Goal: Information Seeking & Learning: Learn about a topic

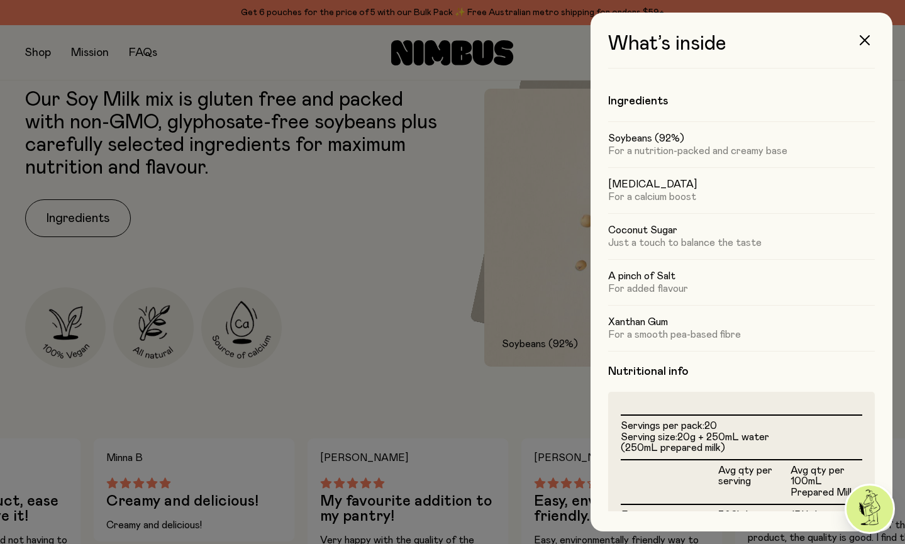
scroll to position [270, 0]
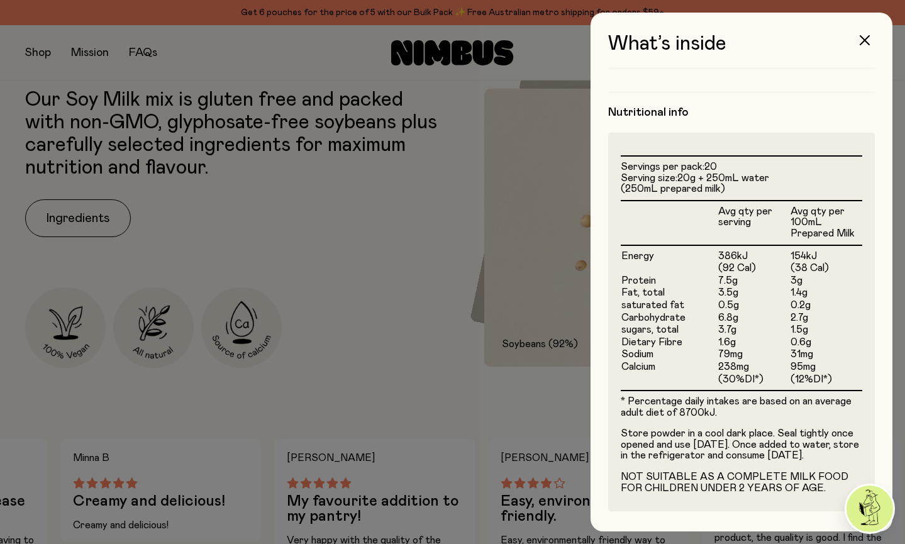
click at [340, 182] on div at bounding box center [452, 272] width 905 height 544
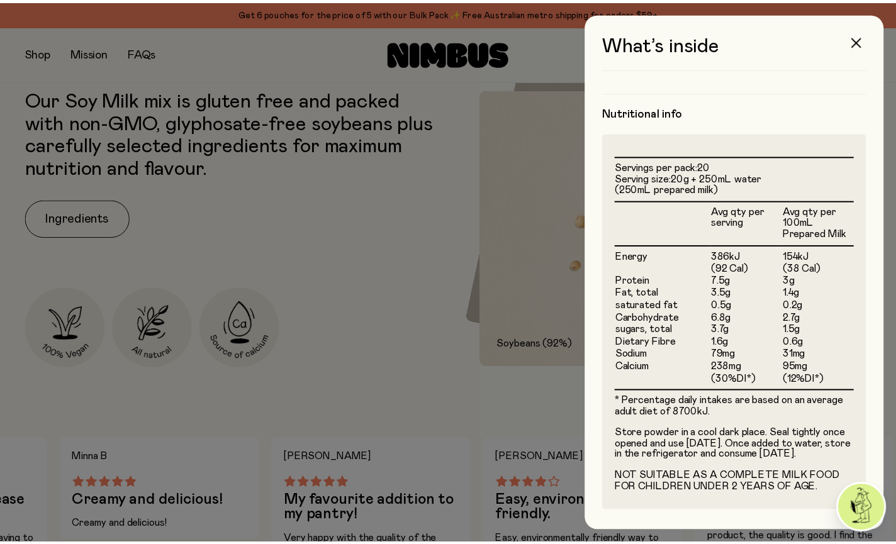
scroll to position [601, 0]
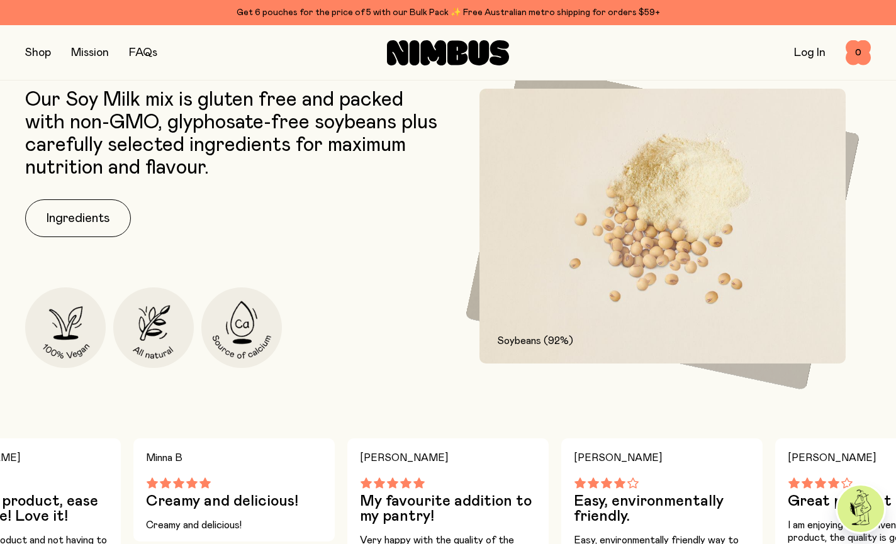
click at [29, 50] on button "button" at bounding box center [38, 53] width 26 height 18
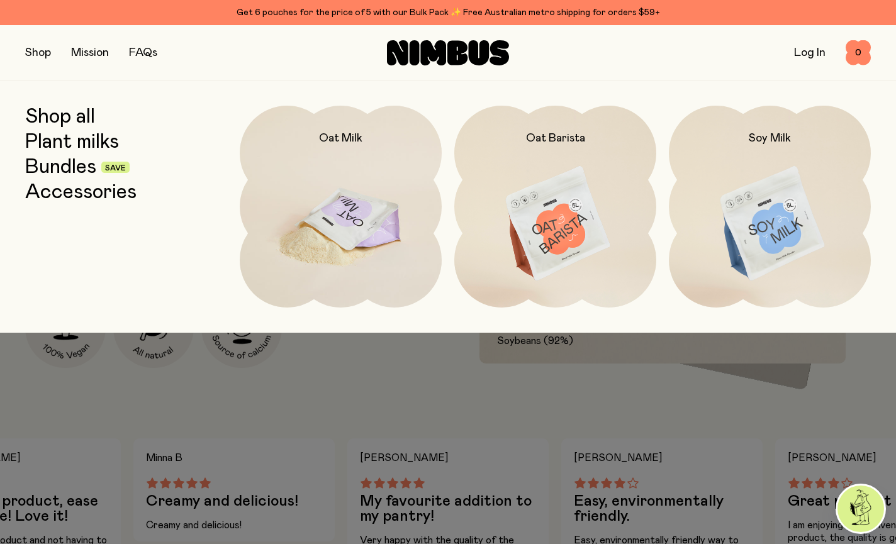
click at [340, 194] on img at bounding box center [341, 224] width 202 height 237
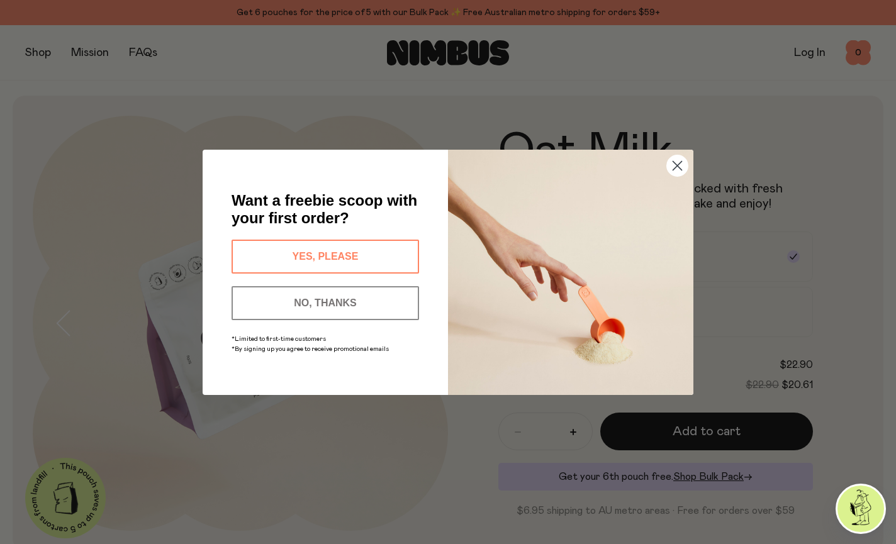
click at [679, 166] on circle "Close dialog" at bounding box center [677, 165] width 21 height 21
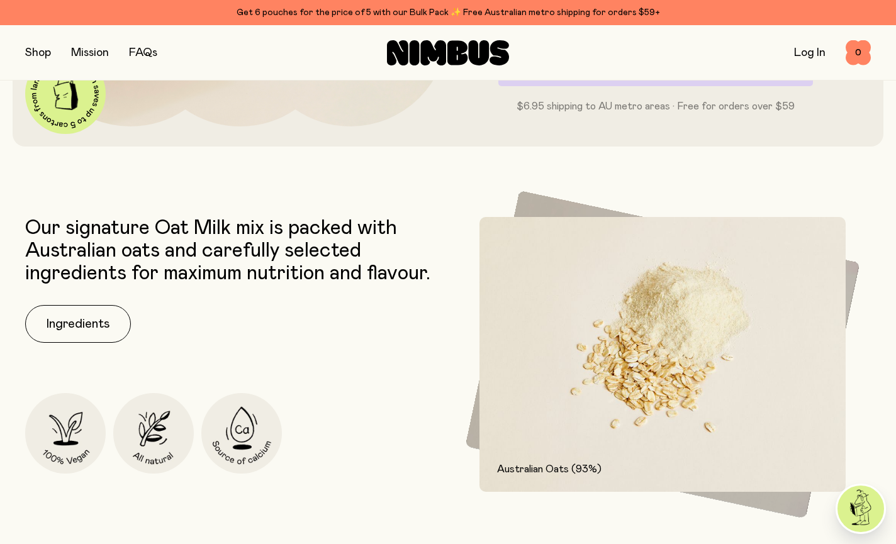
scroll to position [411, 0]
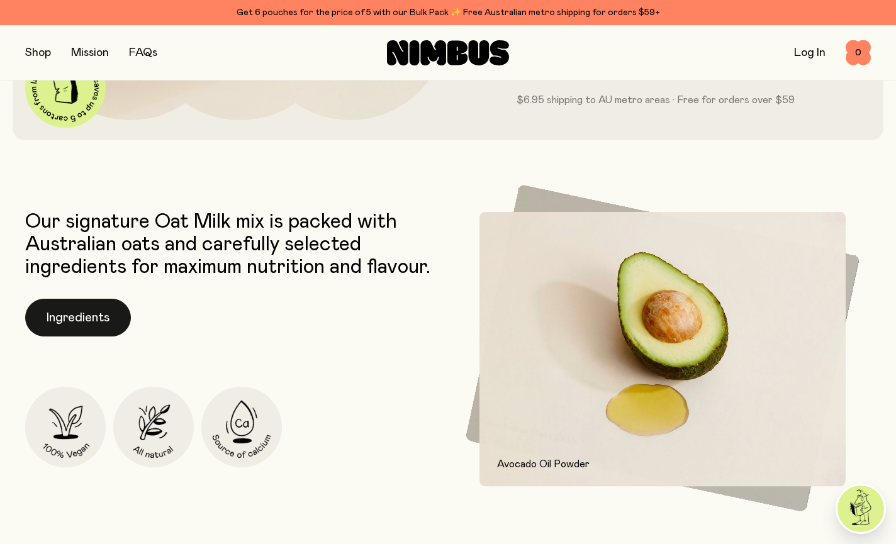
click at [92, 309] on button "Ingredients" at bounding box center [78, 318] width 106 height 38
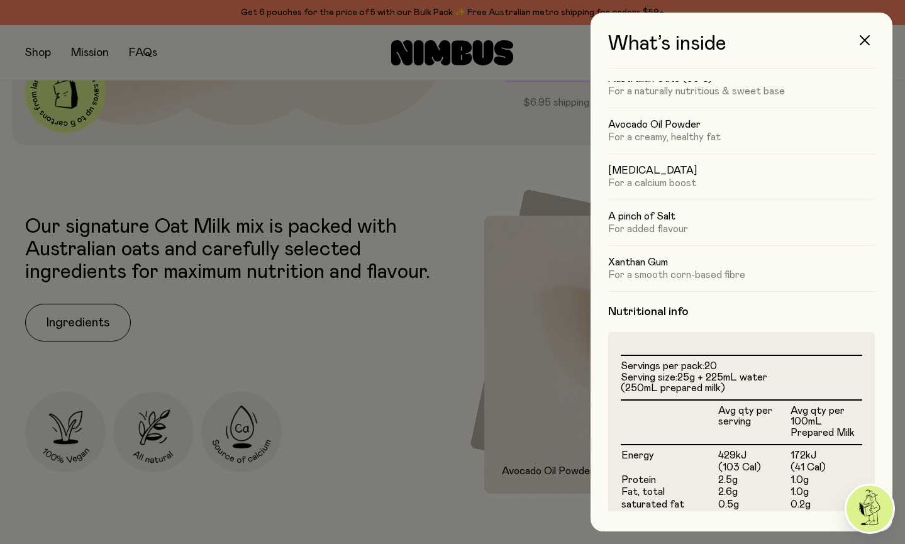
scroll to position [81, 0]
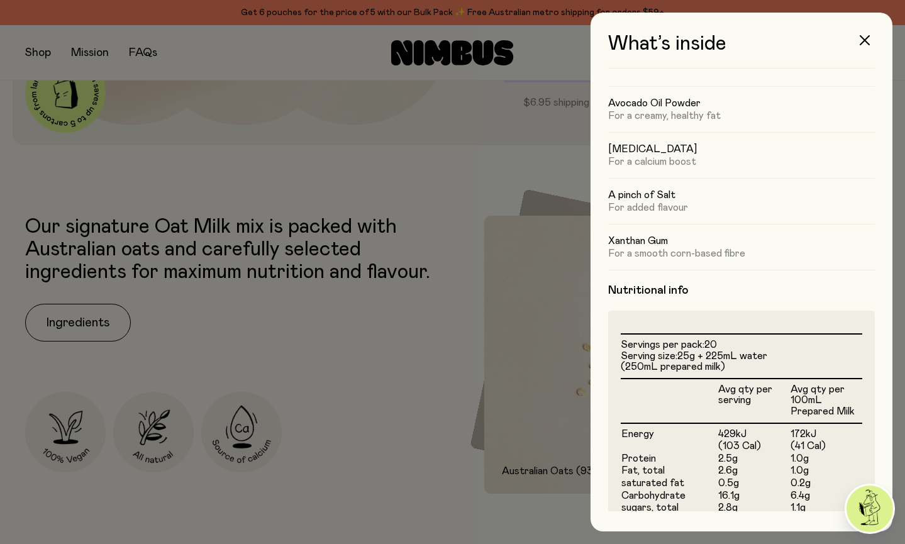
click at [274, 352] on div at bounding box center [452, 272] width 905 height 544
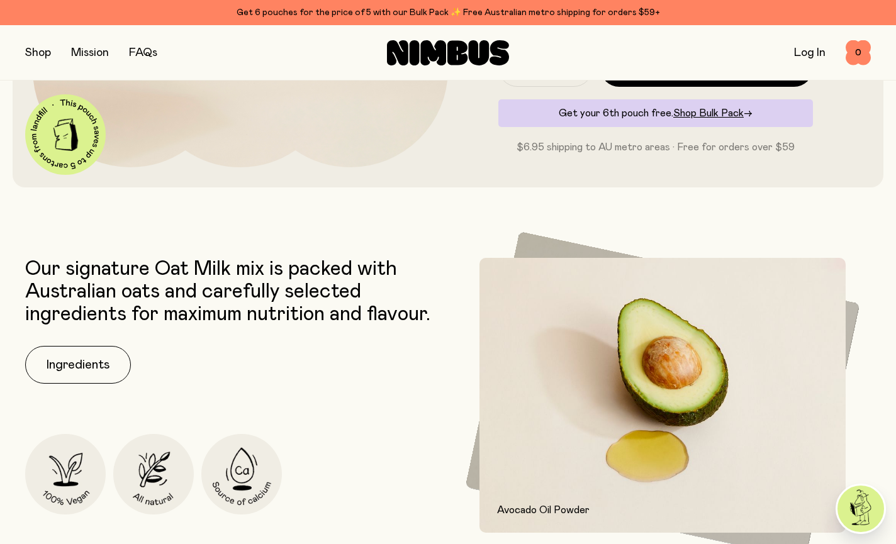
scroll to position [477, 0]
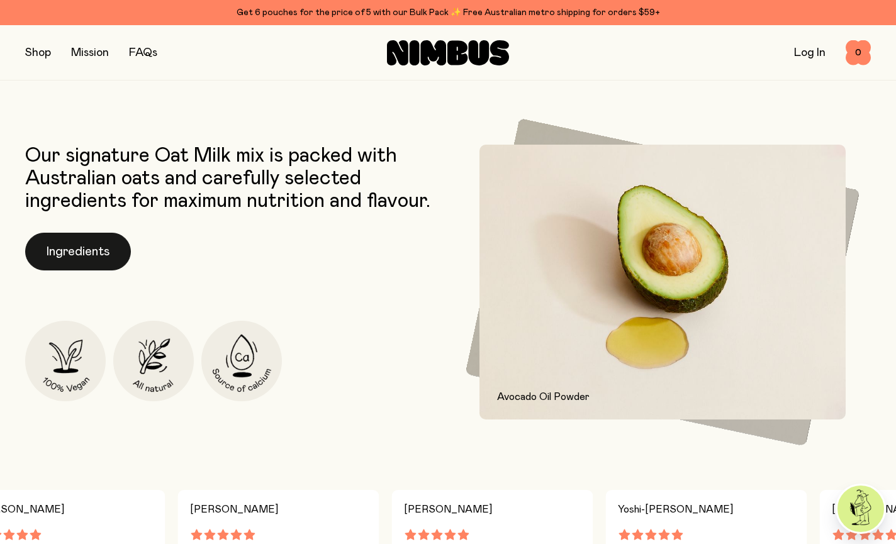
click at [75, 247] on button "Ingredients" at bounding box center [78, 252] width 106 height 38
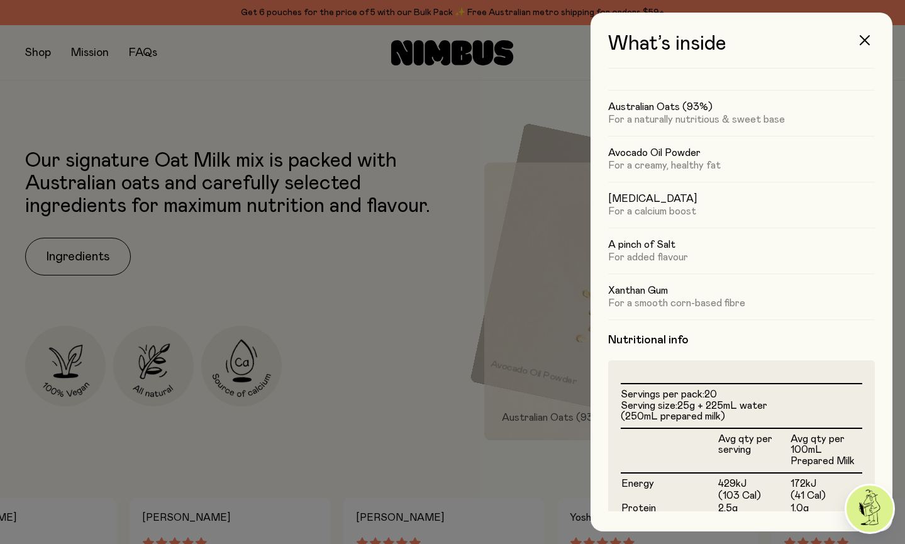
scroll to position [118, 0]
